Goal: Ask a question

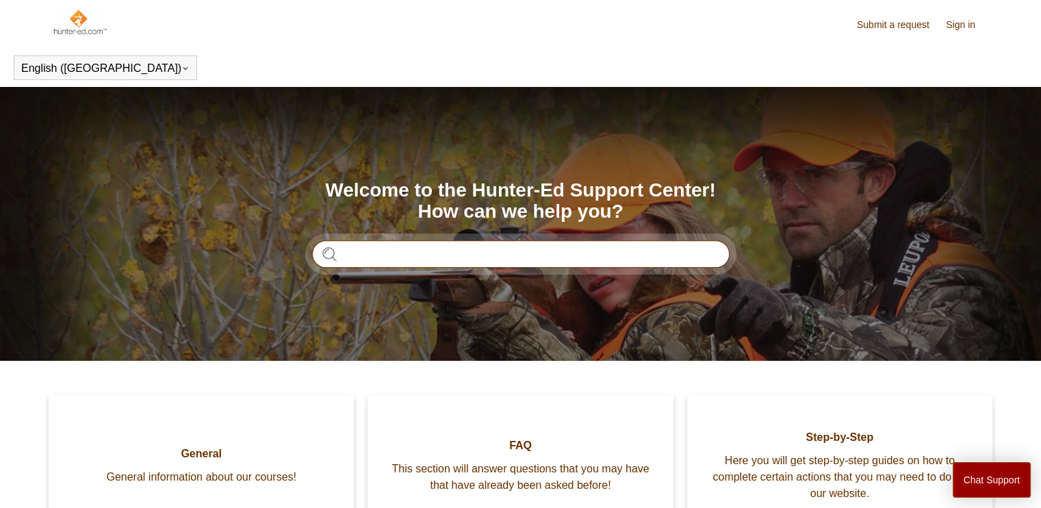
click at [433, 248] on input "Search" at bounding box center [520, 253] width 417 height 27
type input "*"
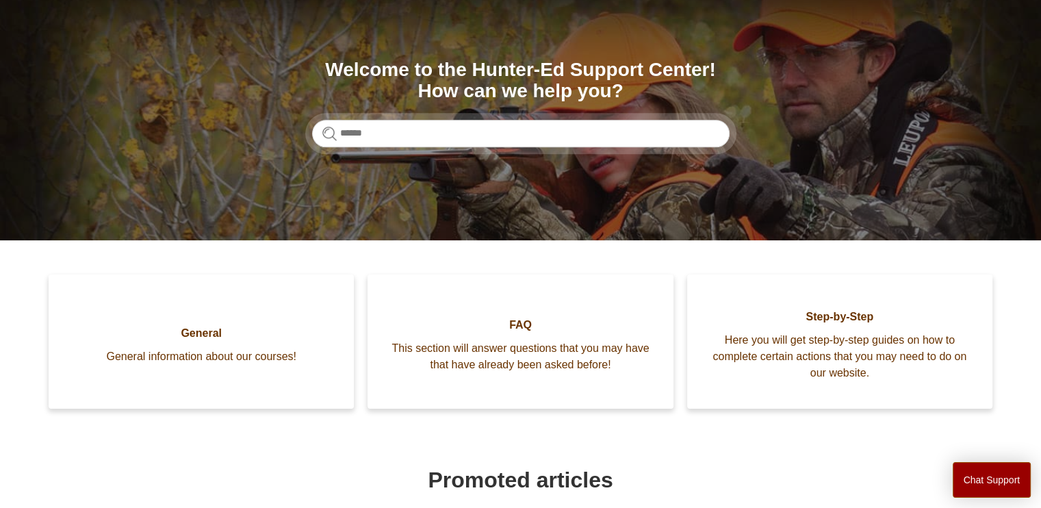
scroll to position [79, 0]
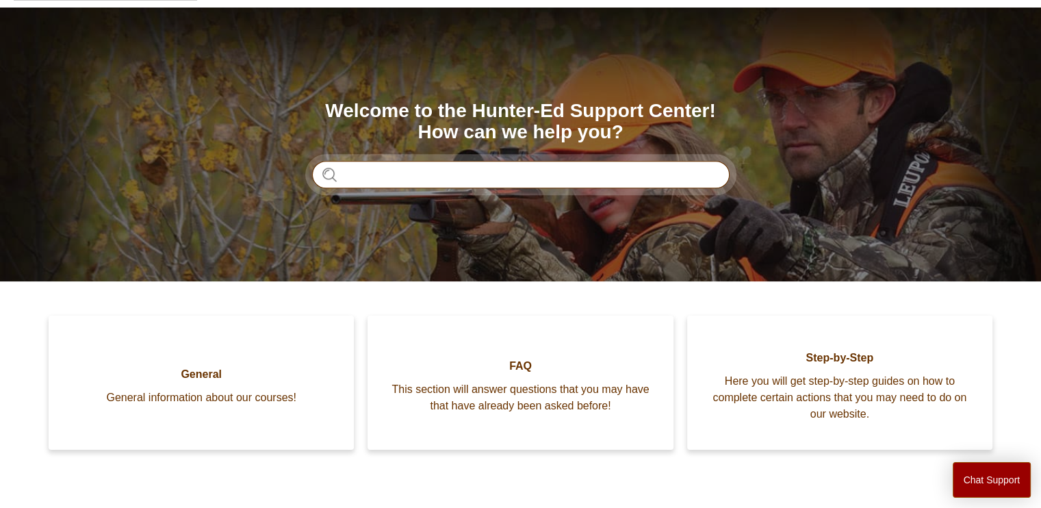
click at [463, 166] on input "Search" at bounding box center [520, 174] width 417 height 27
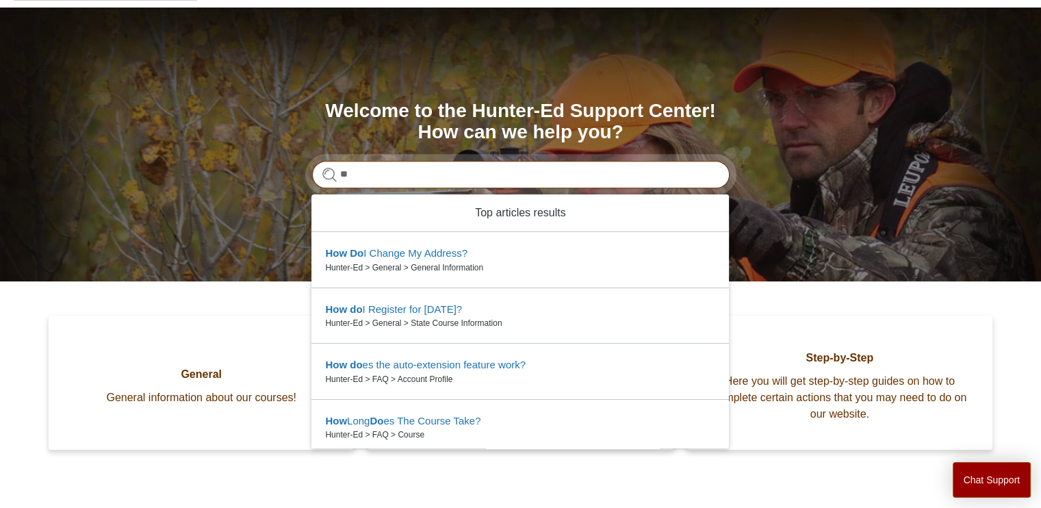
type input "*"
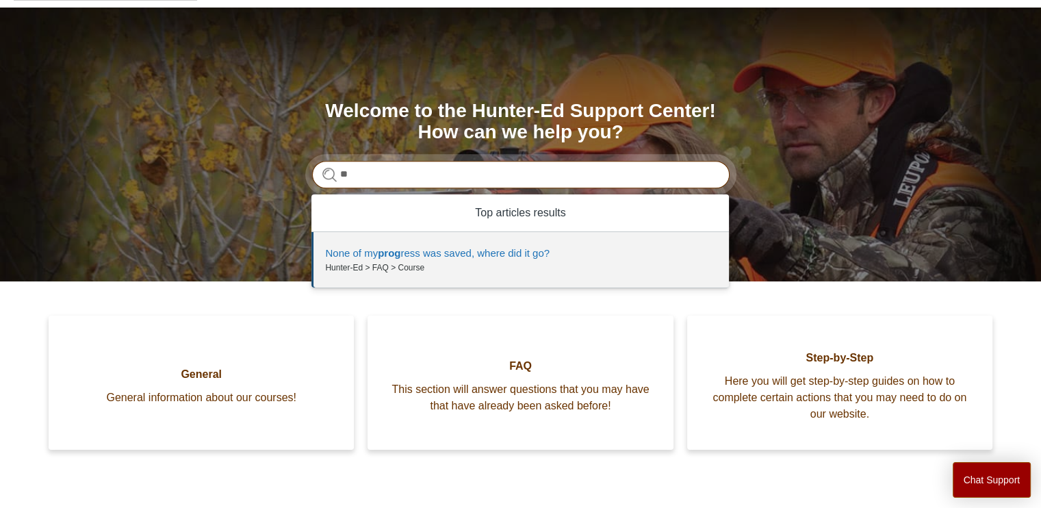
type input "*"
